Goal: Task Accomplishment & Management: Manage account settings

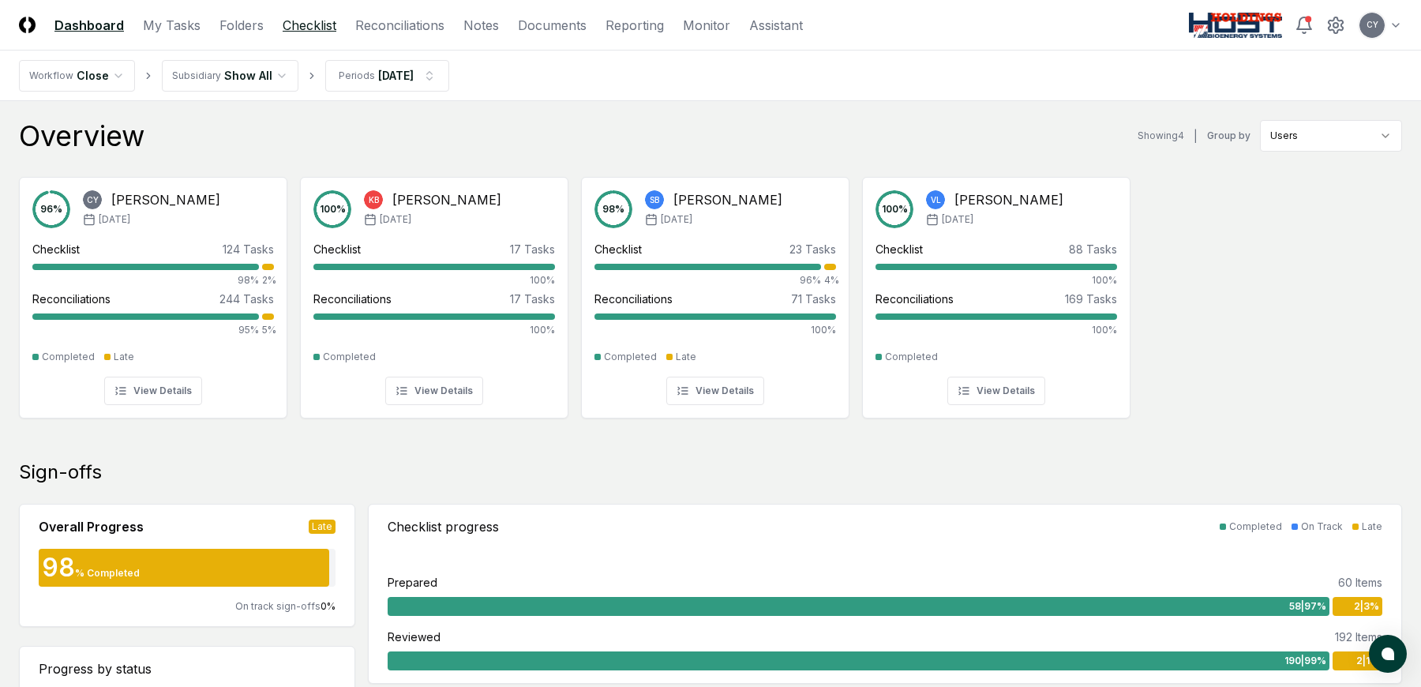
click at [312, 25] on link "Checklist" at bounding box center [310, 25] width 54 height 19
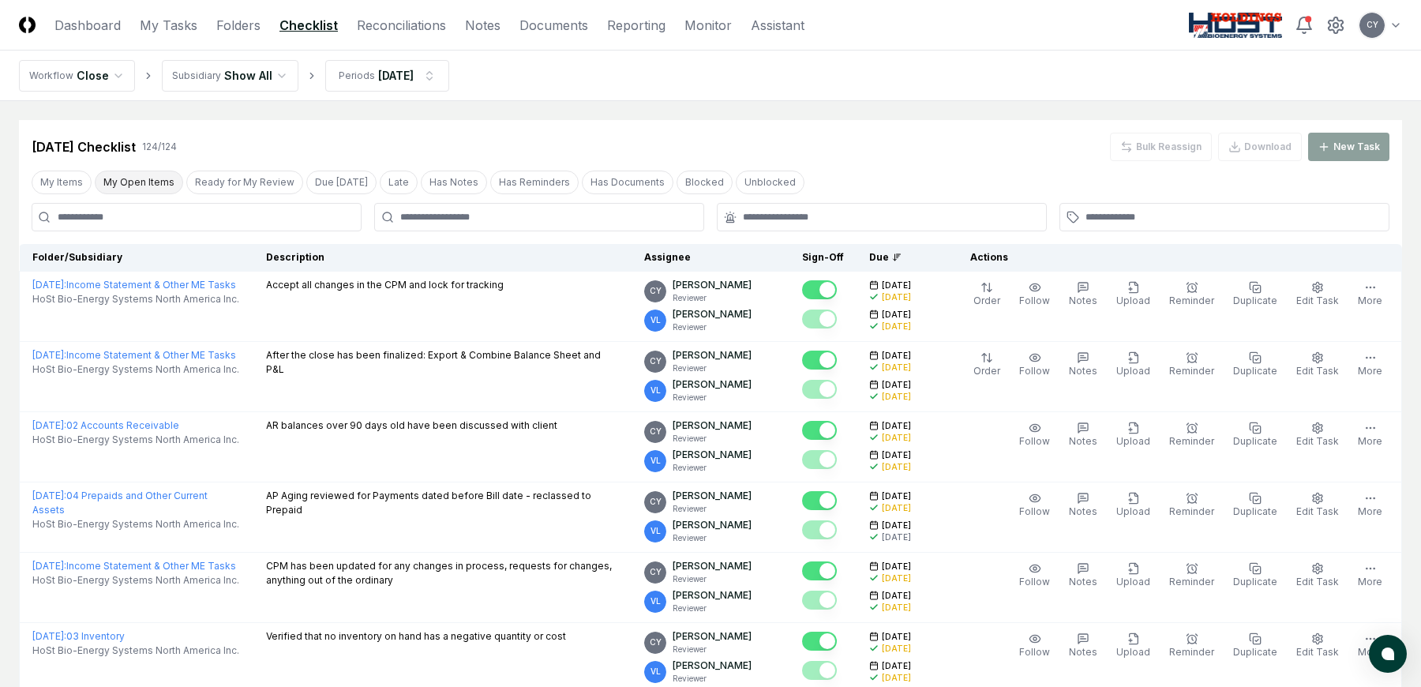
click at [151, 182] on button "My Open Items" at bounding box center [139, 182] width 88 height 24
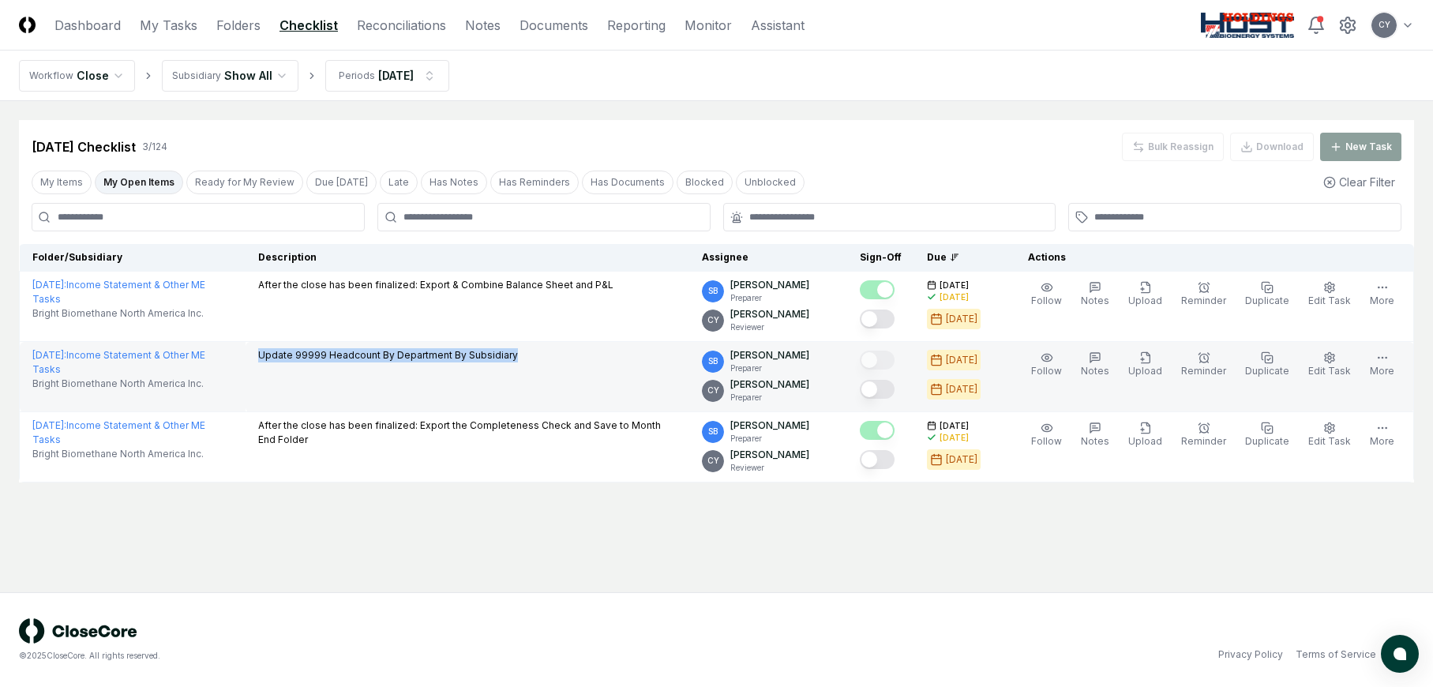
drag, startPoint x: 552, startPoint y: 353, endPoint x: 267, endPoint y: 362, distance: 285.1
click at [267, 362] on td "Update 99999 Headcount By Department By Subsidiary" at bounding box center [467, 377] width 444 height 70
click at [1381, 359] on icon "button" at bounding box center [1382, 357] width 13 height 13
click at [1327, 359] on icon "button" at bounding box center [1328, 357] width 9 height 10
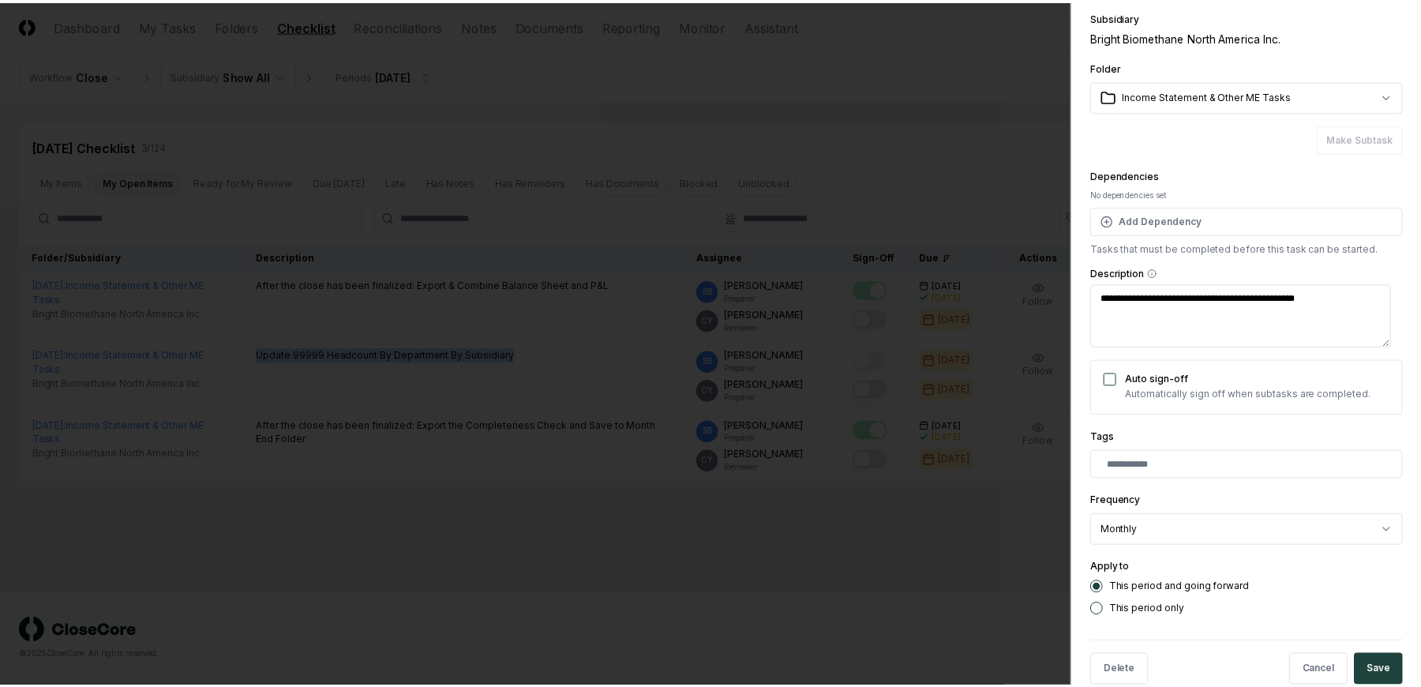
scroll to position [88, 0]
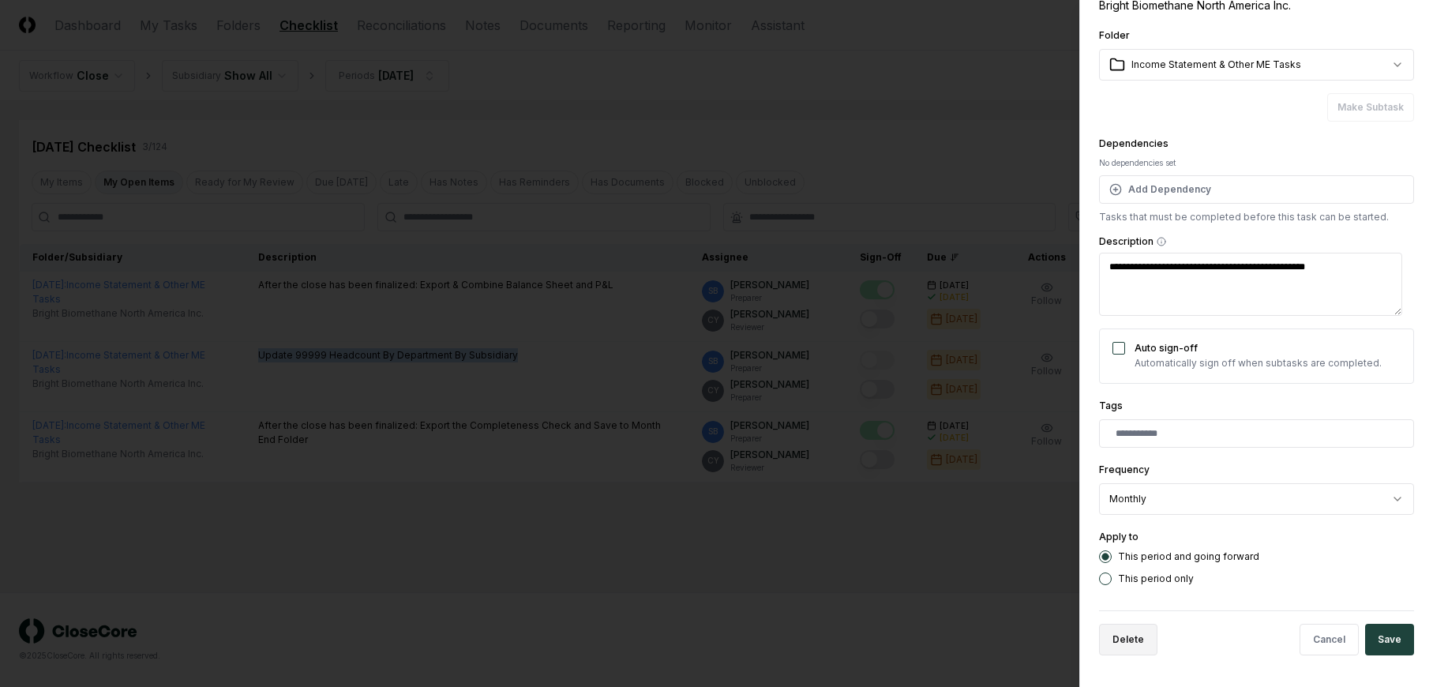
click at [1126, 633] on button "Delete" at bounding box center [1128, 640] width 58 height 32
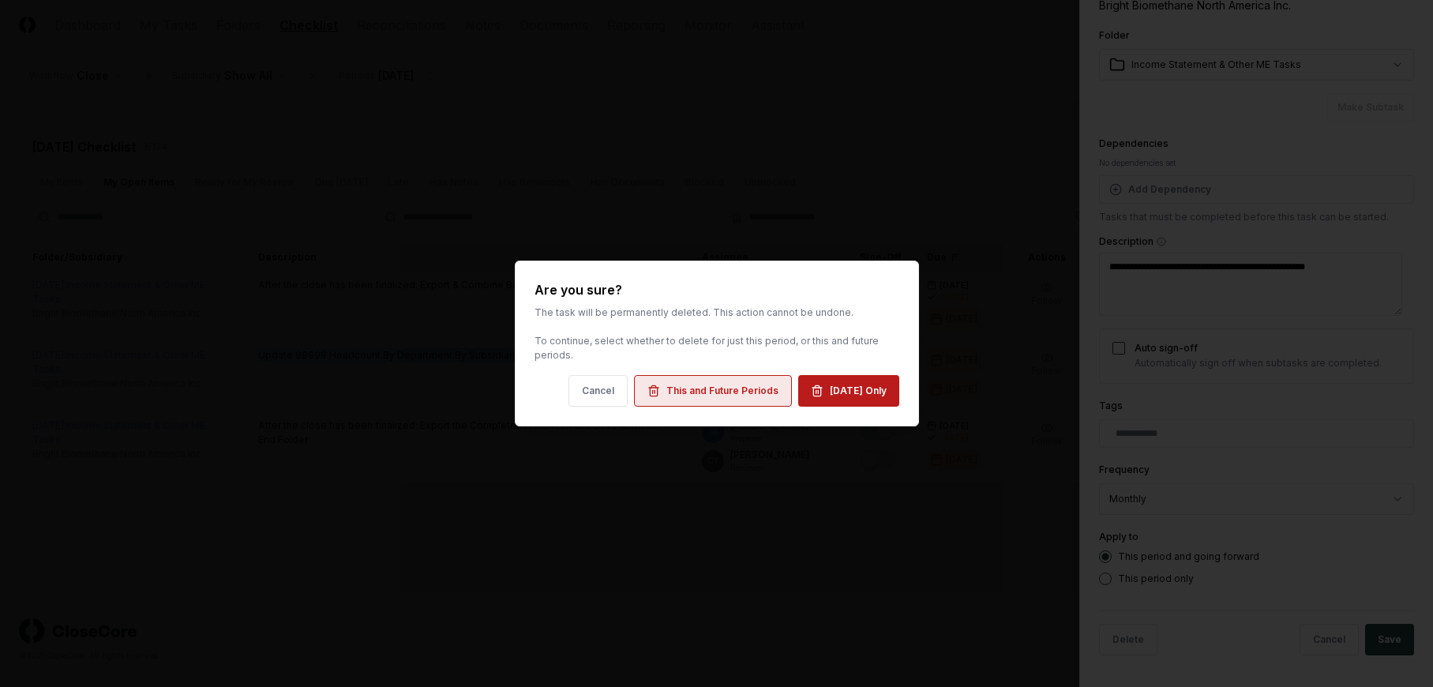
click at [703, 388] on div "This and Future Periods" at bounding box center [722, 391] width 112 height 14
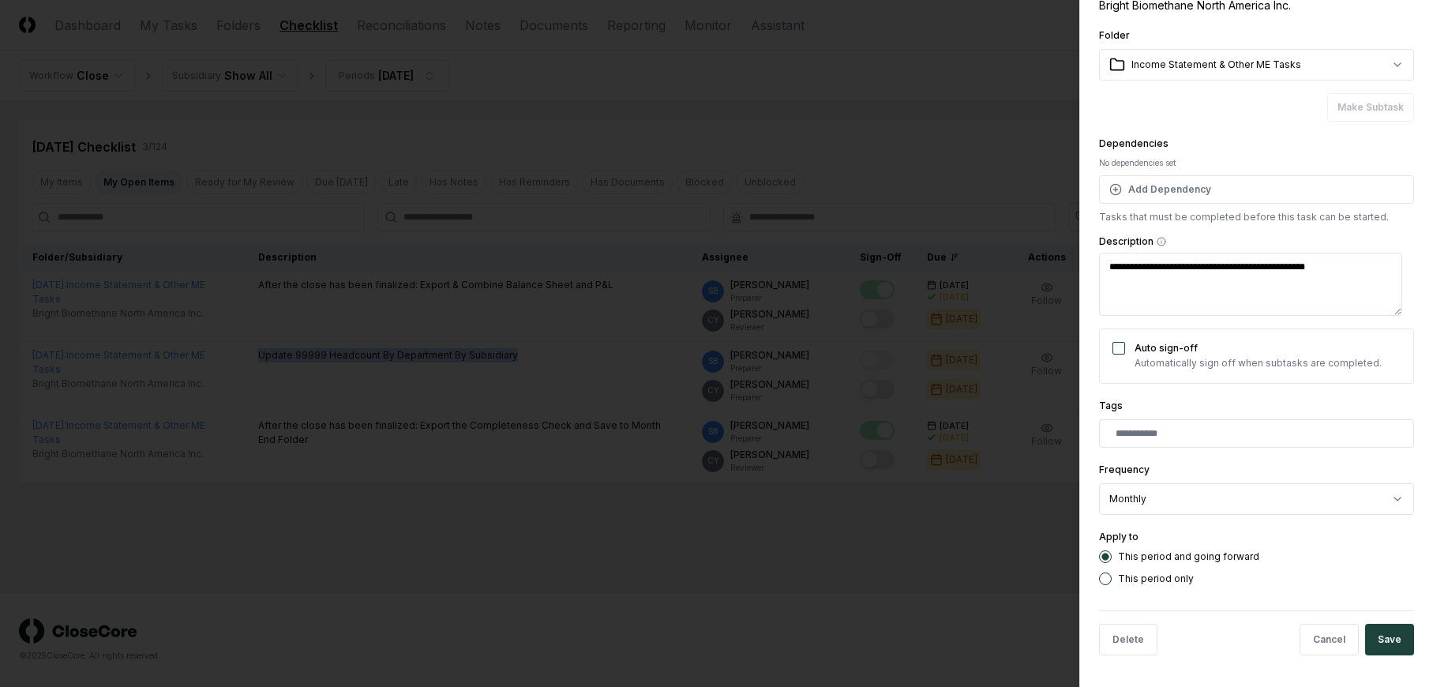
type textarea "*"
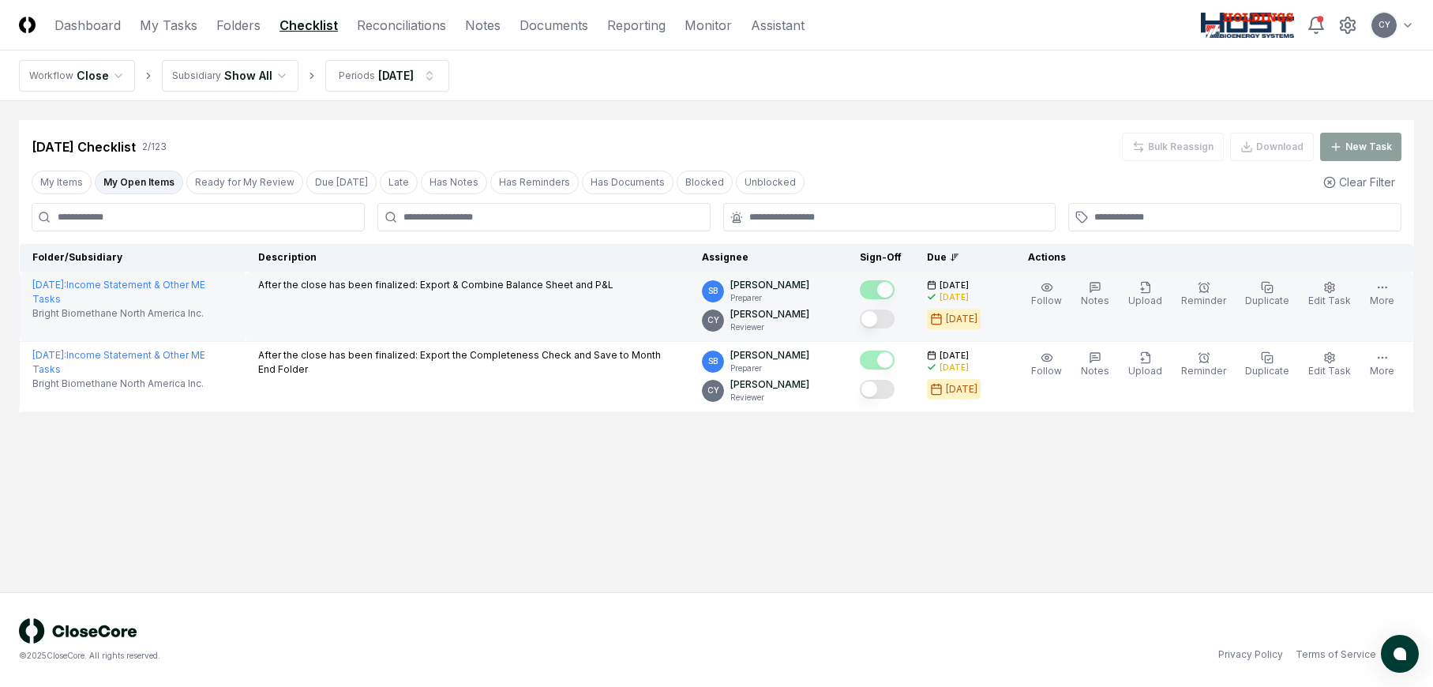
click at [894, 314] on button "Mark complete" at bounding box center [877, 318] width 35 height 19
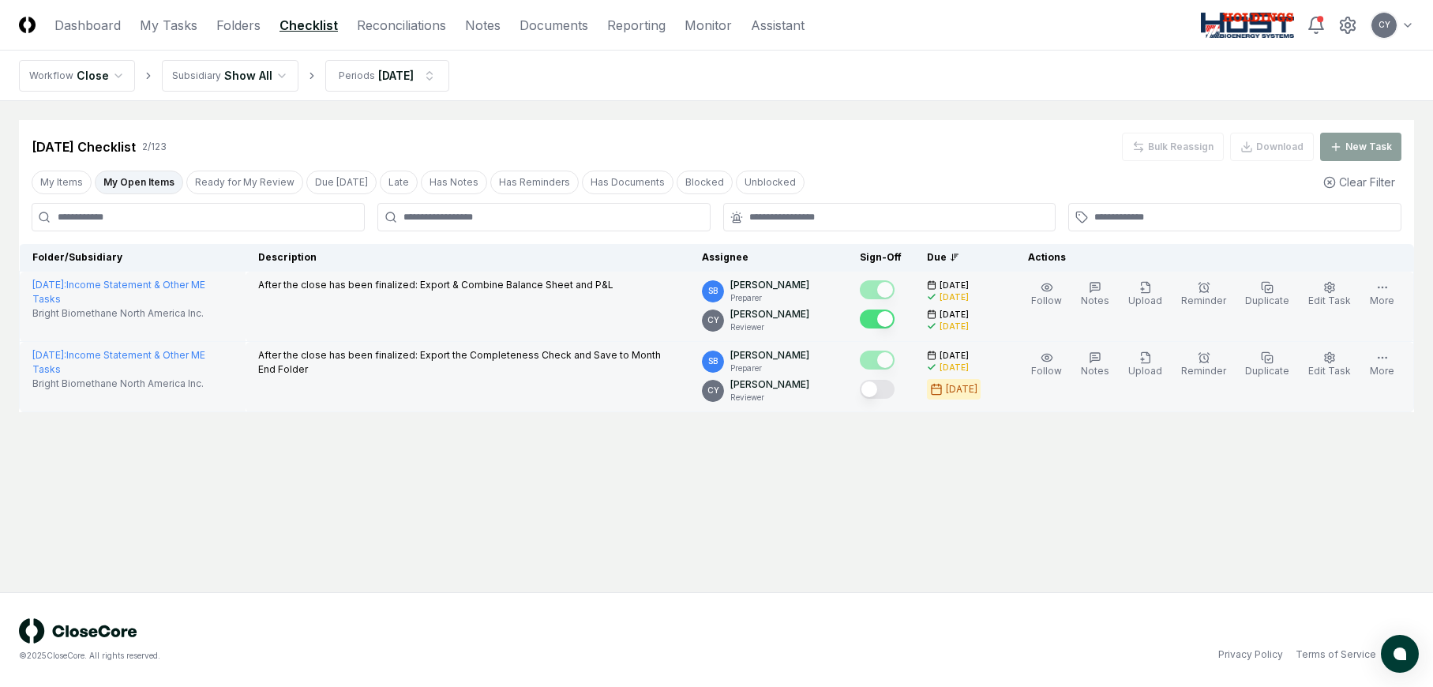
click at [894, 392] on button "Mark complete" at bounding box center [877, 389] width 35 height 19
click at [63, 181] on button "My Items" at bounding box center [62, 182] width 60 height 24
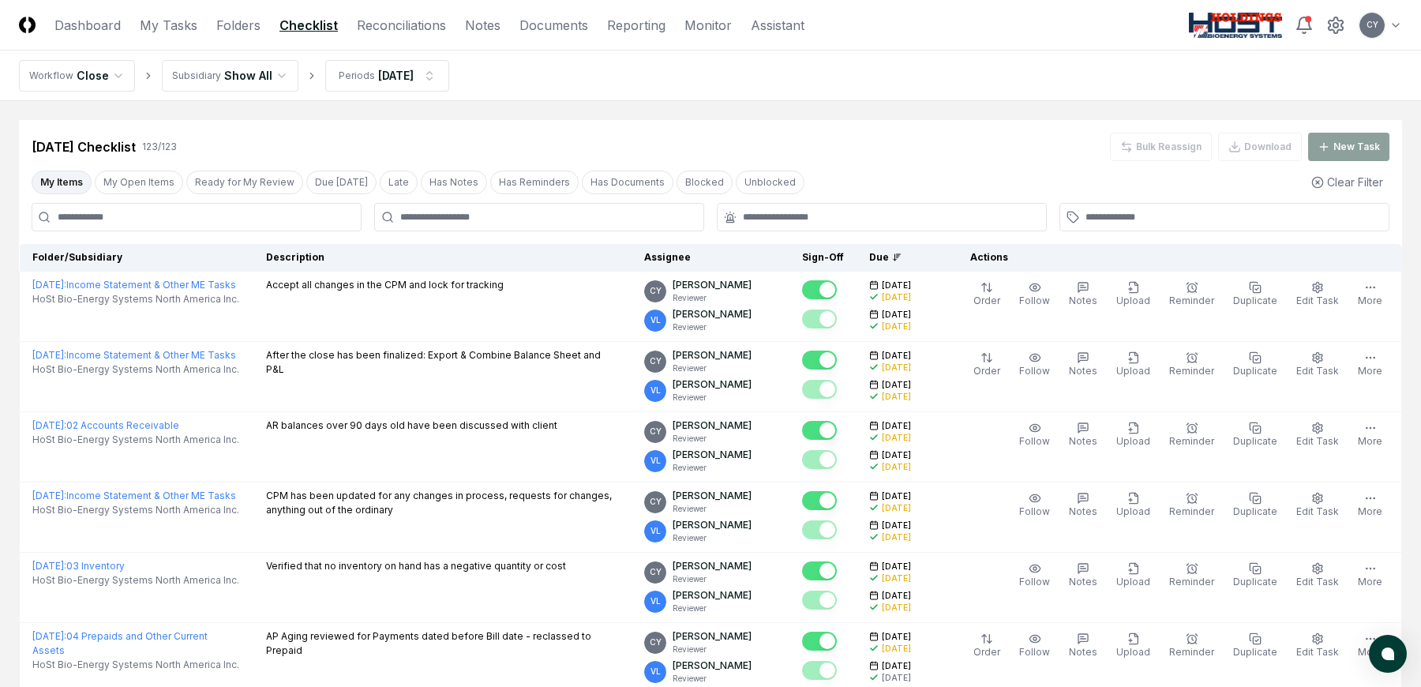
click at [289, 223] on input at bounding box center [197, 217] width 330 height 28
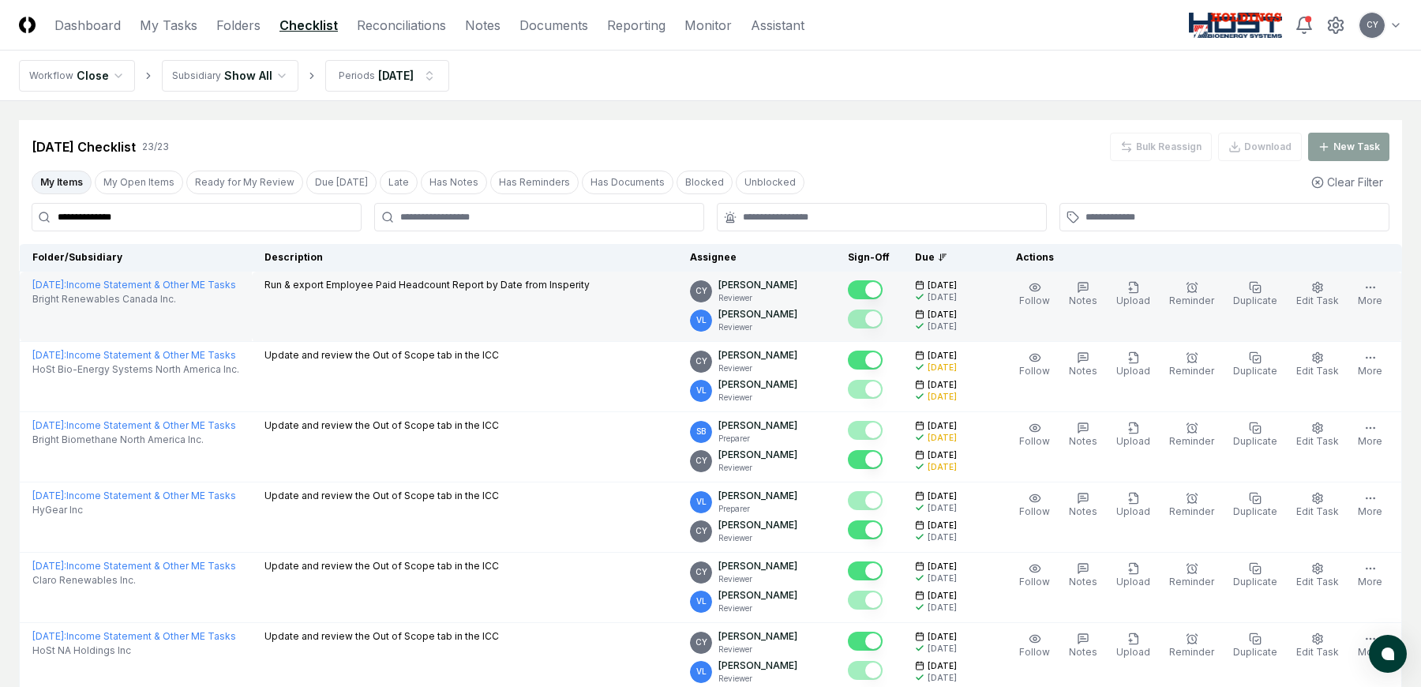
type input "**********"
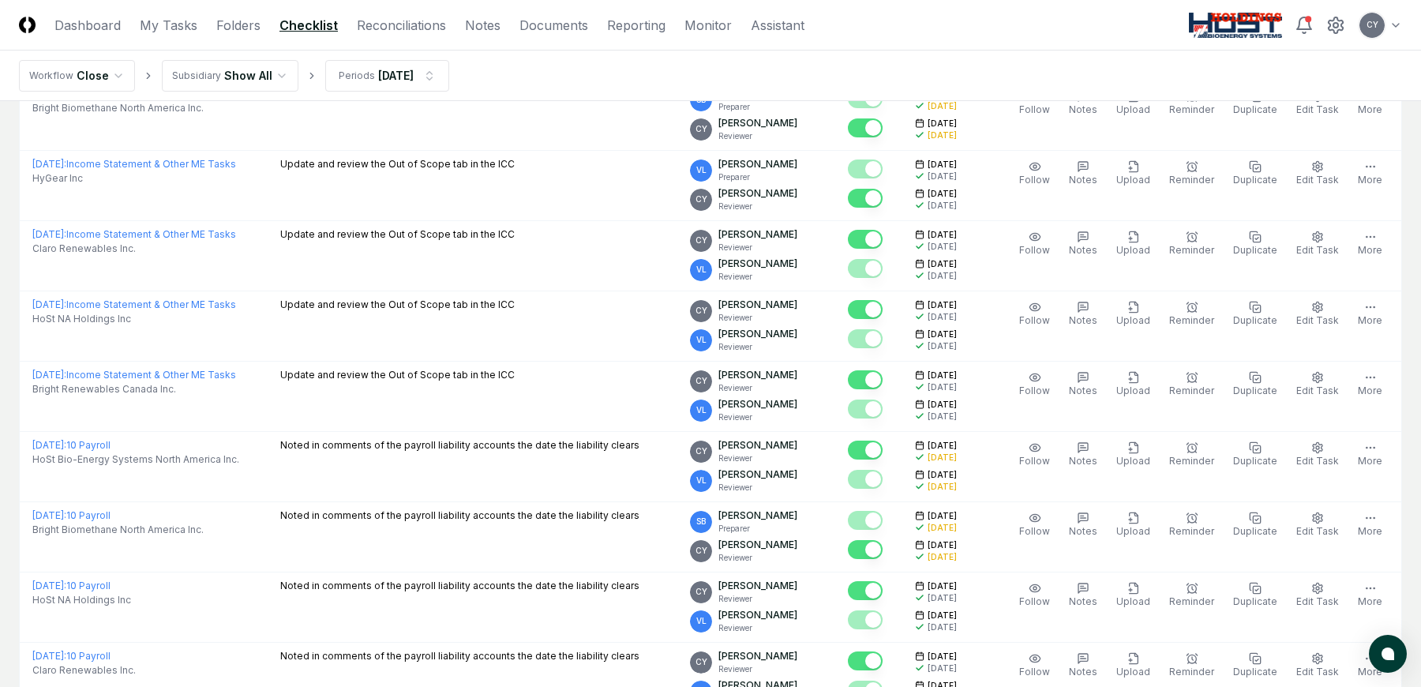
scroll to position [77, 0]
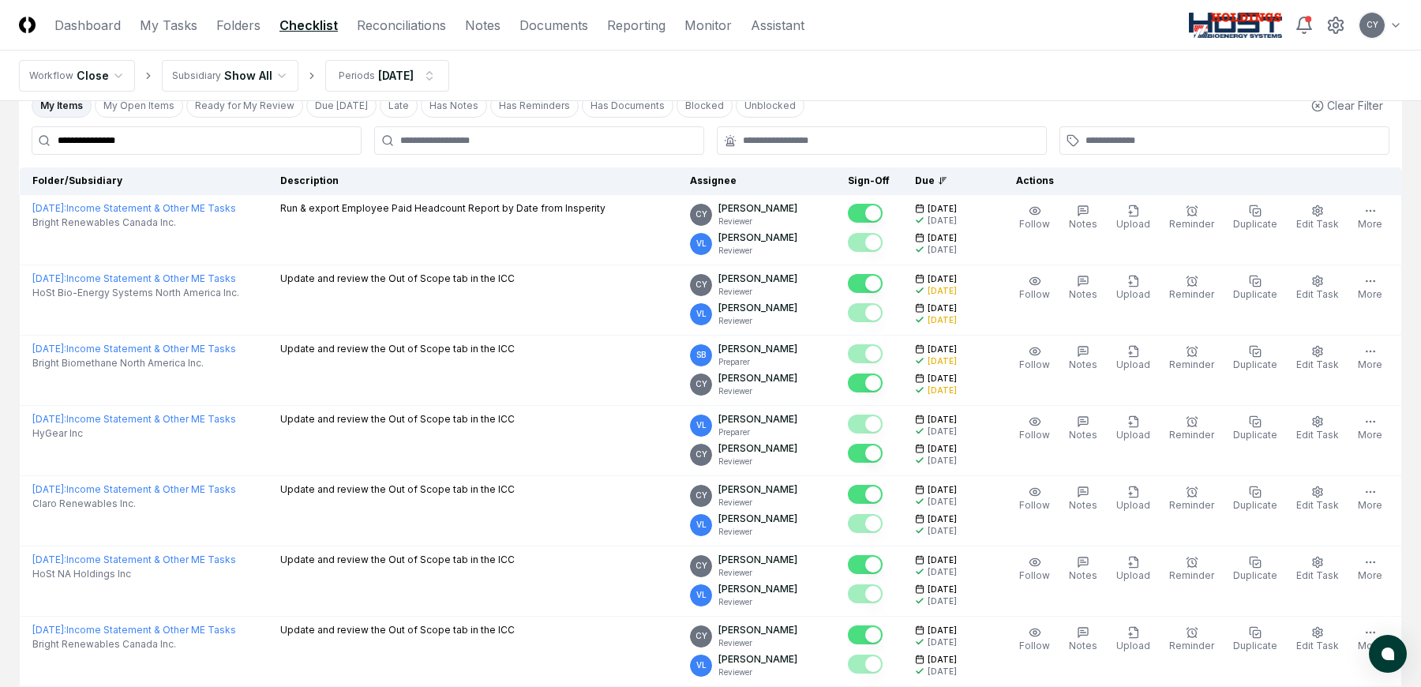
drag, startPoint x: 24, startPoint y: 142, endPoint x: 10, endPoint y: 142, distance: 14.2
click at [10, 142] on main "**********" at bounding box center [710, 505] width 1421 height 962
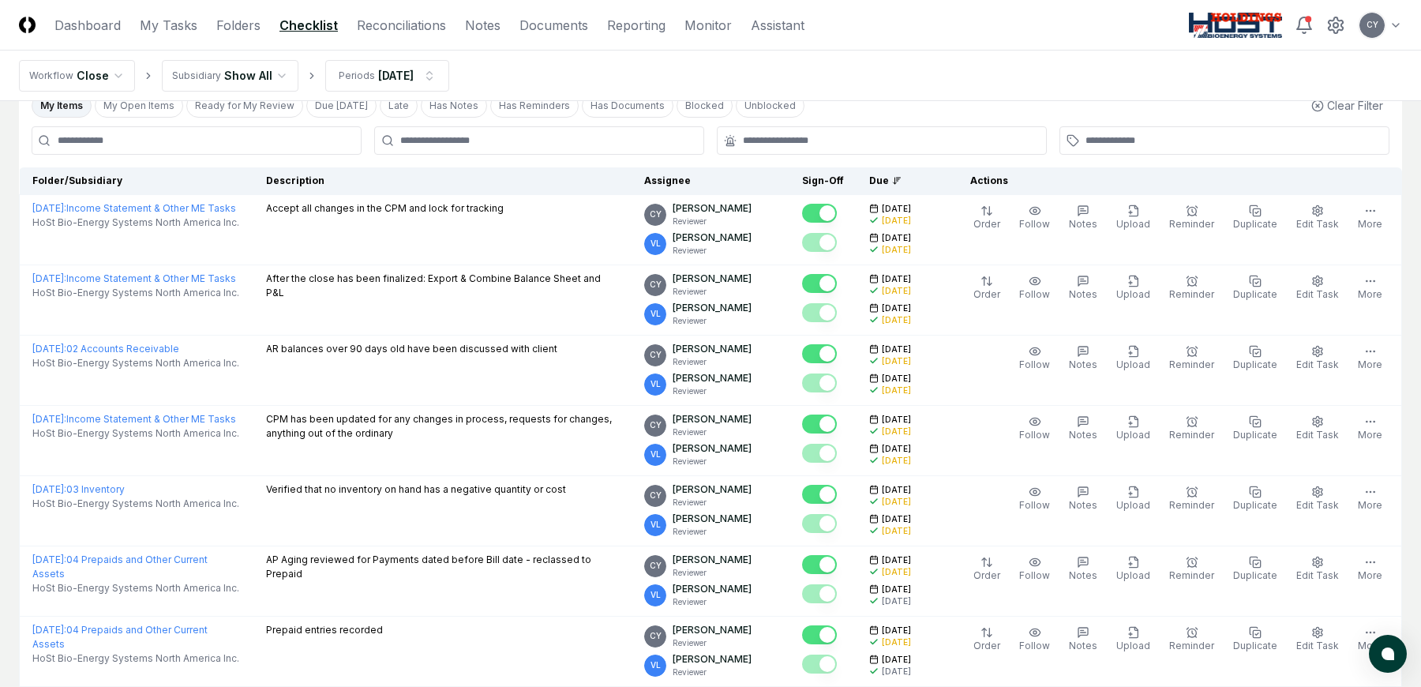
click at [767, 59] on nav "Workflow Close Subsidiary Show All Periods [DATE]" at bounding box center [710, 76] width 1421 height 51
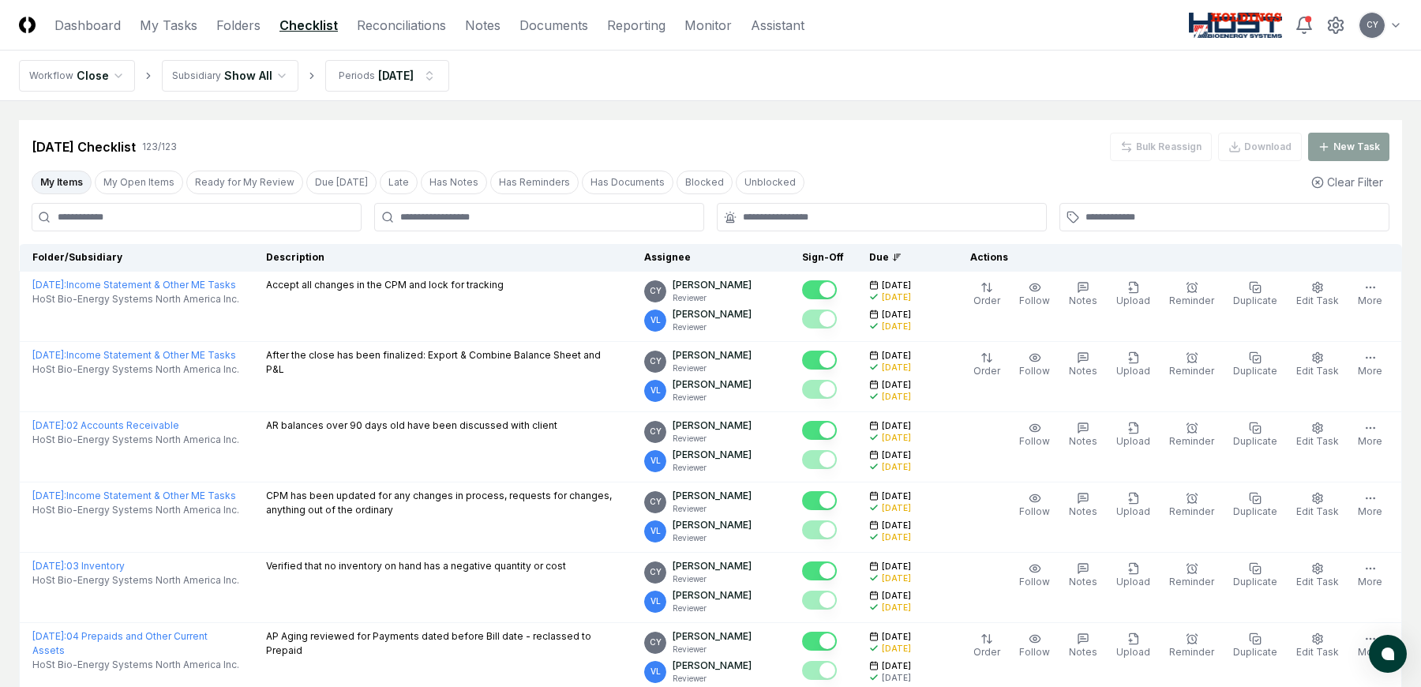
drag, startPoint x: 93, startPoint y: 22, endPoint x: 136, endPoint y: 37, distance: 45.2
click at [93, 22] on link "Dashboard" at bounding box center [87, 25] width 66 height 19
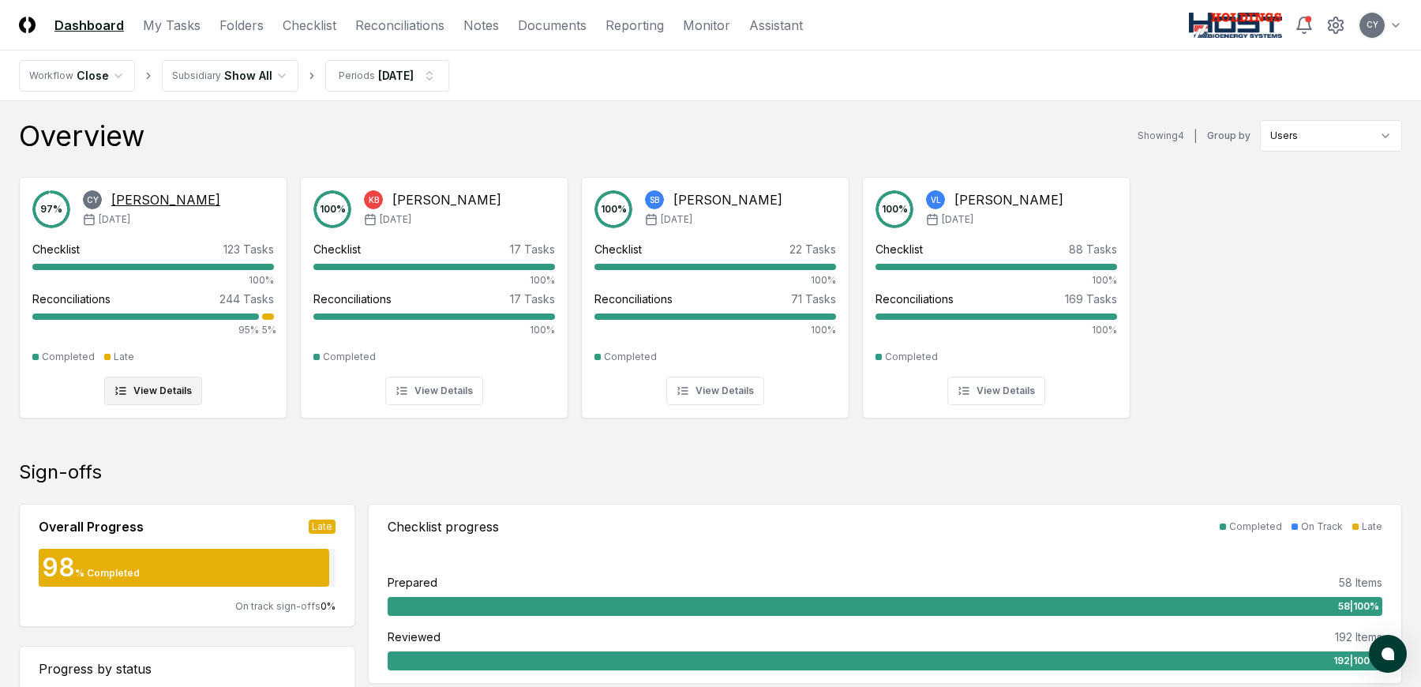
click at [118, 352] on div "Late" at bounding box center [124, 357] width 21 height 14
